Goal: Task Accomplishment & Management: Complete application form

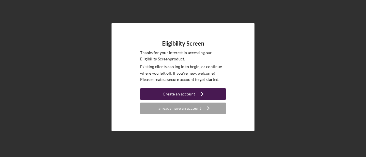
click at [181, 95] on div "Create an account" at bounding box center [179, 94] width 32 height 11
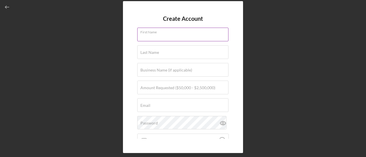
click at [159, 32] on div "First Name" at bounding box center [182, 35] width 91 height 14
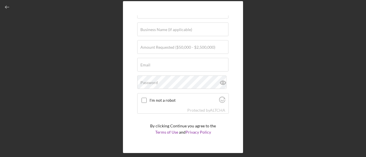
scroll to position [54, 0]
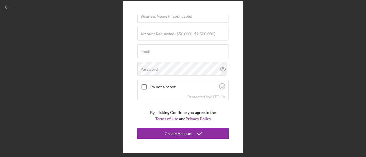
click at [269, 87] on div "Create Account First Name Required Last Name Required Business Name (if applica…" at bounding box center [183, 77] width 360 height 155
